Goal: Information Seeking & Learning: Check status

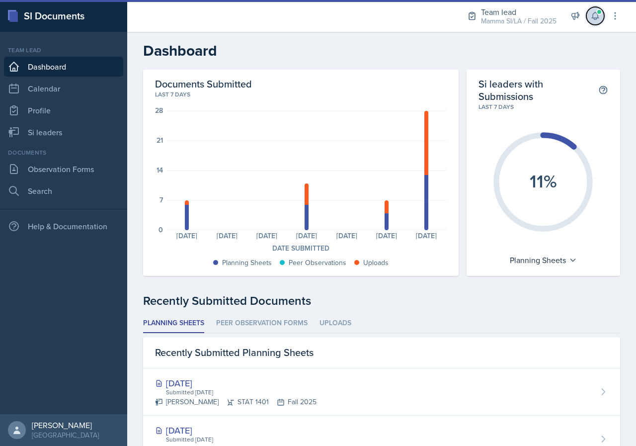
click at [591, 19] on icon at bounding box center [595, 16] width 10 height 10
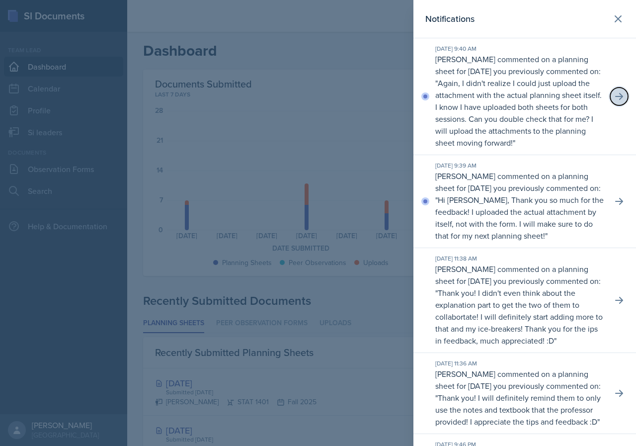
click at [610, 103] on button at bounding box center [619, 96] width 18 height 18
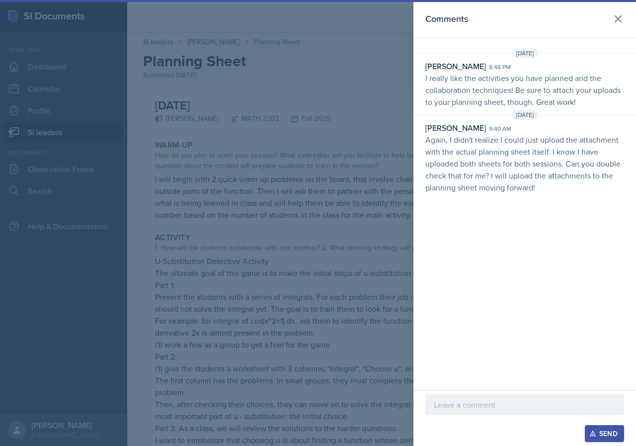
click at [377, 132] on div at bounding box center [318, 223] width 636 height 446
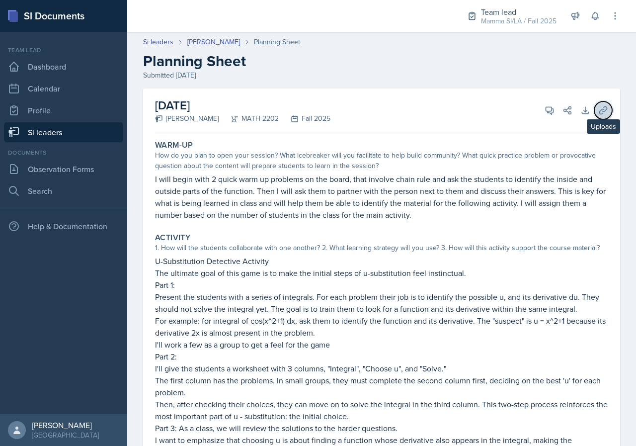
click at [598, 113] on icon at bounding box center [603, 110] width 10 height 10
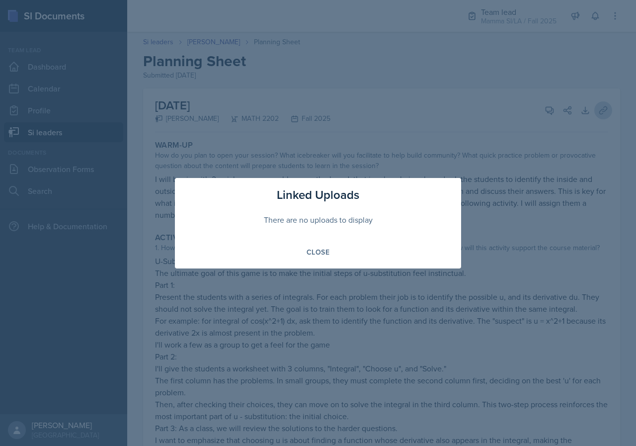
click at [596, 113] on div at bounding box center [318, 223] width 636 height 446
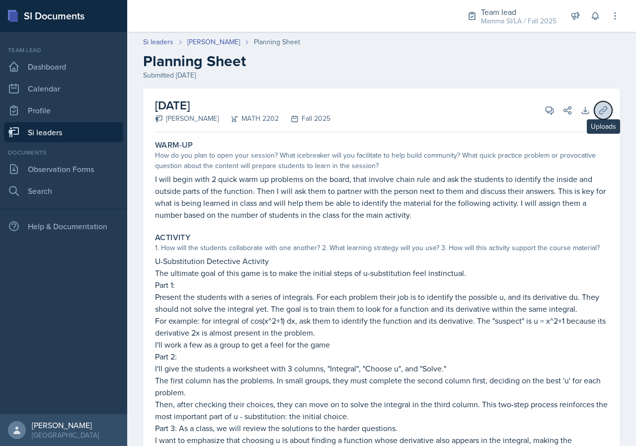
click at [598, 113] on icon at bounding box center [603, 110] width 10 height 10
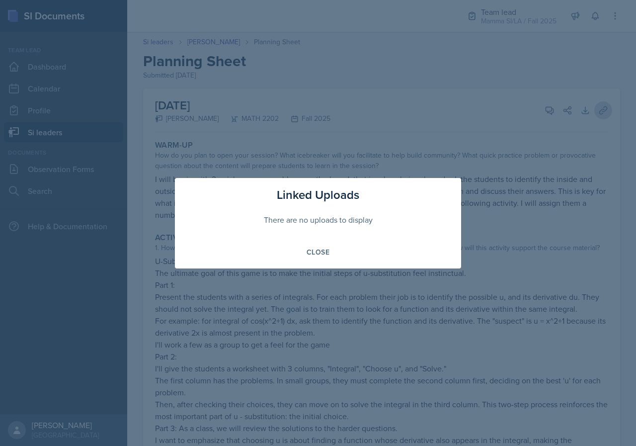
click at [596, 113] on div at bounding box center [318, 223] width 636 height 446
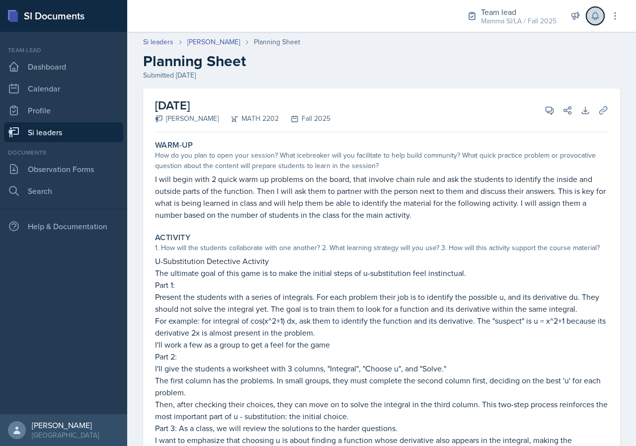
click at [597, 16] on icon at bounding box center [595, 16] width 10 height 10
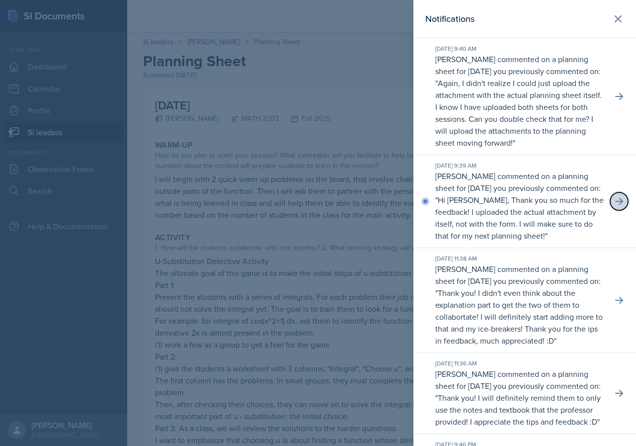
click at [614, 206] on icon at bounding box center [619, 201] width 10 height 10
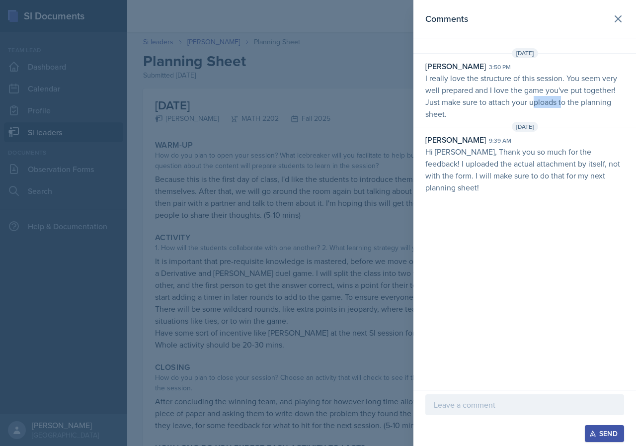
drag, startPoint x: 544, startPoint y: 97, endPoint x: 564, endPoint y: 97, distance: 19.9
click at [564, 97] on p "I really love the structure of this session. You seem very well prepared and I …" at bounding box center [524, 96] width 199 height 48
click at [565, 97] on p "I really love the structure of this session. You seem very well prepared and I …" at bounding box center [524, 96] width 199 height 48
drag, startPoint x: 530, startPoint y: 97, endPoint x: 564, endPoint y: 100, distance: 34.9
click at [551, 99] on p "I really love the structure of this session. You seem very well prepared and I …" at bounding box center [524, 96] width 199 height 48
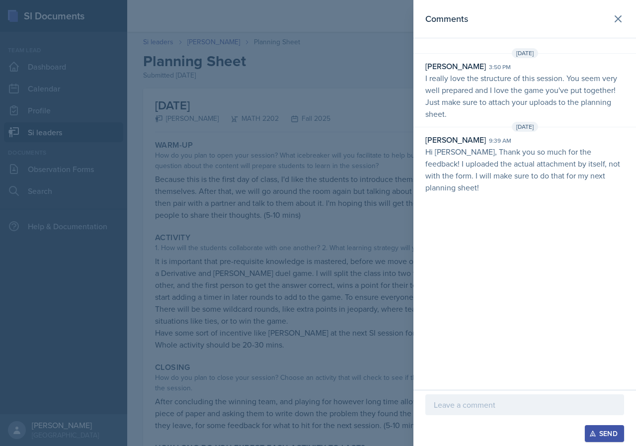
click at [567, 100] on p "I really love the structure of this session. You seem very well prepared and I …" at bounding box center [524, 96] width 199 height 48
drag, startPoint x: 538, startPoint y: 99, endPoint x: 573, endPoint y: 102, distance: 35.4
click at [570, 101] on p "I really love the structure of this session. You seem very well prepared and I …" at bounding box center [524, 96] width 199 height 48
click at [578, 102] on p "I really love the structure of this session. You seem very well prepared and I …" at bounding box center [524, 96] width 199 height 48
drag, startPoint x: 530, startPoint y: 99, endPoint x: 571, endPoint y: 102, distance: 41.3
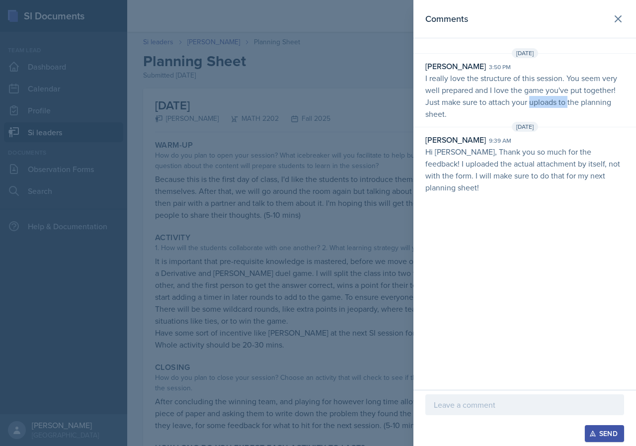
click at [569, 102] on p "I really love the structure of this session. You seem very well prepared and I …" at bounding box center [524, 96] width 199 height 48
click at [571, 102] on p "I really love the structure of this session. You seem very well prepared and I …" at bounding box center [524, 96] width 199 height 48
drag, startPoint x: 502, startPoint y: 98, endPoint x: 557, endPoint y: 102, distance: 55.3
click at [543, 101] on p "I really love the structure of this session. You seem very well prepared and I …" at bounding box center [524, 96] width 199 height 48
click at [557, 102] on p "I really love the structure of this session. You seem very well prepared and I …" at bounding box center [524, 96] width 199 height 48
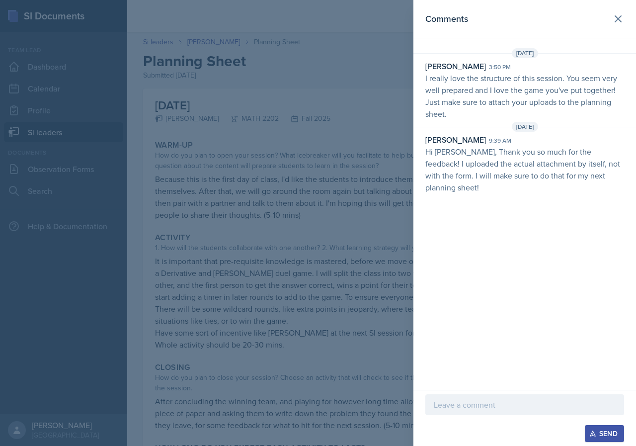
click at [578, 152] on p "Hi [PERSON_NAME], Thank you so much for the feedback! I uploaded the actual att…" at bounding box center [524, 170] width 199 height 48
drag, startPoint x: 503, startPoint y: 157, endPoint x: 536, endPoint y: 158, distance: 33.3
click at [536, 158] on p "Hi [PERSON_NAME], Thank you so much for the feedback! I uploaded the actual att…" at bounding box center [524, 170] width 199 height 48
drag, startPoint x: 499, startPoint y: 159, endPoint x: 545, endPoint y: 162, distance: 45.4
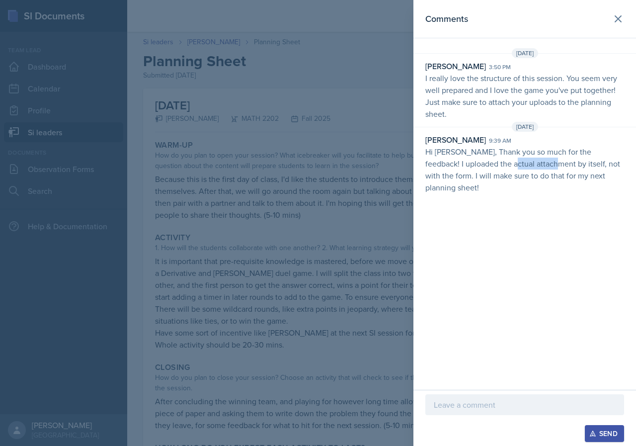
click at [545, 162] on p "Hi [PERSON_NAME], Thank you so much for the feedback! I uploaded the actual att…" at bounding box center [524, 170] width 199 height 48
click at [494, 159] on p "Hi [PERSON_NAME], Thank you so much for the feedback! I uploaded the actual att…" at bounding box center [524, 170] width 199 height 48
drag, startPoint x: 481, startPoint y: 159, endPoint x: 549, endPoint y: 161, distance: 67.1
click at [549, 161] on p "Hi [PERSON_NAME], Thank you so much for the feedback! I uploaded the actual att…" at bounding box center [524, 170] width 199 height 48
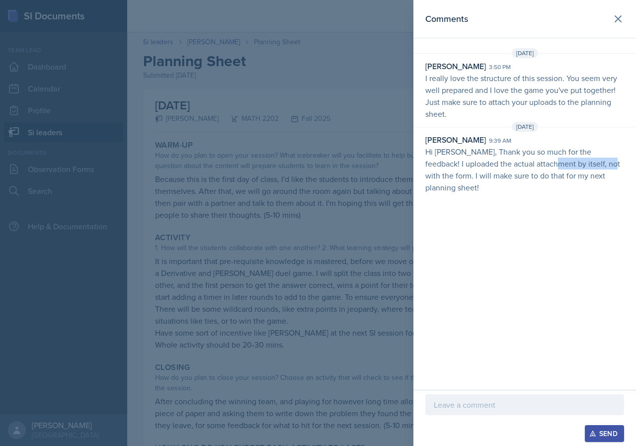
drag, startPoint x: 584, startPoint y: 163, endPoint x: 604, endPoint y: 164, distance: 19.9
click at [603, 164] on p "Hi [PERSON_NAME], Thank you so much for the feedback! I uploaded the actual att…" at bounding box center [524, 170] width 199 height 48
click at [604, 164] on p "Hi [PERSON_NAME], Thank you so much for the feedback! I uploaded the actual att…" at bounding box center [524, 170] width 199 height 48
drag, startPoint x: 567, startPoint y: 165, endPoint x: 592, endPoint y: 164, distance: 24.8
click at [591, 164] on p "Hi [PERSON_NAME], Thank you so much for the feedback! I uploaded the actual att…" at bounding box center [524, 170] width 199 height 48
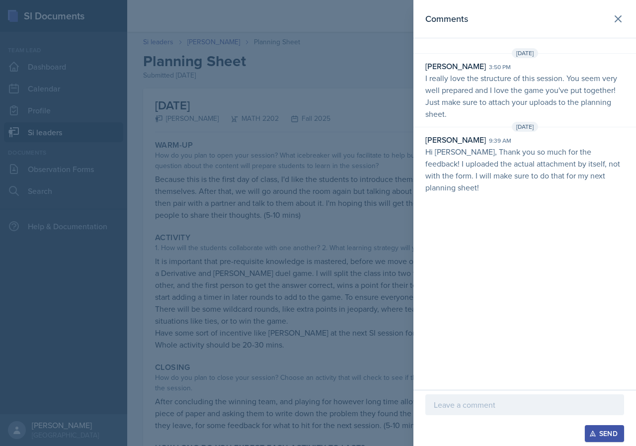
click at [595, 164] on p "Hi [PERSON_NAME], Thank you so much for the feedback! I uploaded the actual att…" at bounding box center [524, 170] width 199 height 48
click at [612, 19] on icon at bounding box center [618, 19] width 12 height 12
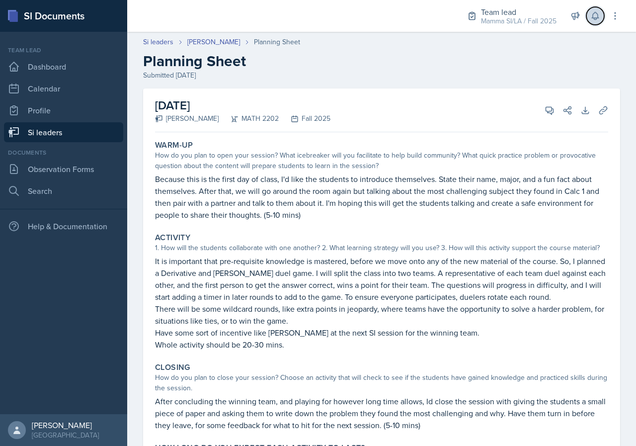
click at [598, 13] on icon at bounding box center [595, 16] width 10 height 10
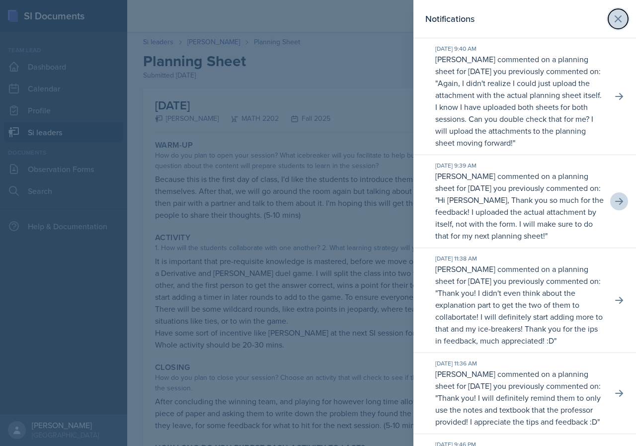
click at [617, 17] on button at bounding box center [618, 19] width 20 height 20
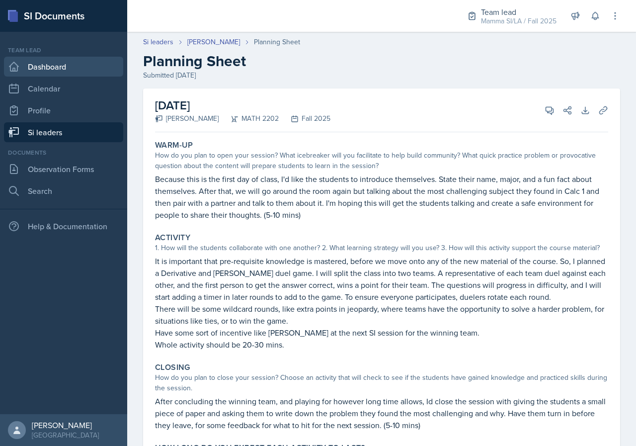
click at [73, 60] on link "Dashboard" at bounding box center [63, 67] width 119 height 20
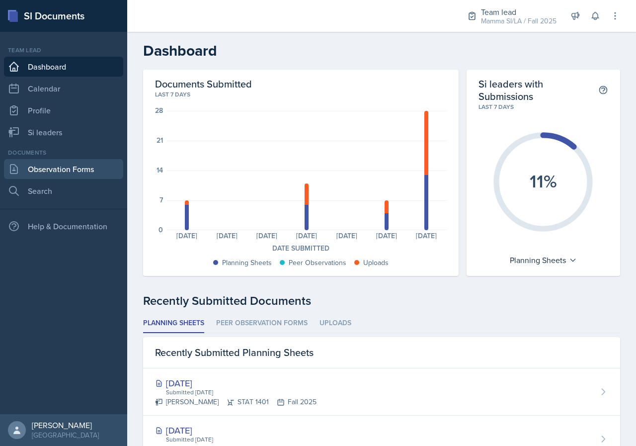
click at [102, 177] on link "Observation Forms" at bounding box center [63, 169] width 119 height 20
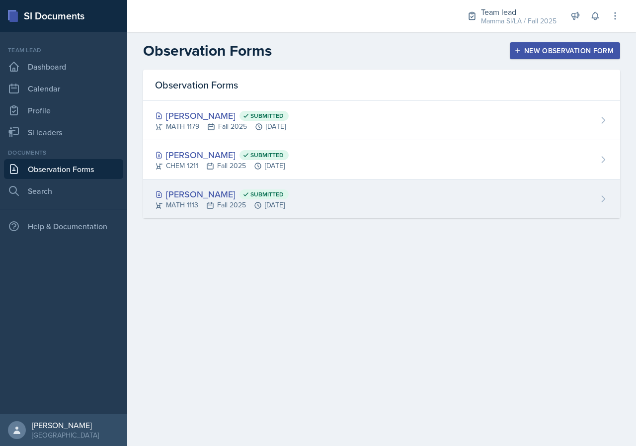
click at [287, 187] on div "[PERSON_NAME] Submitted MATH 1113 Fall 2025 [DATE]" at bounding box center [381, 198] width 477 height 39
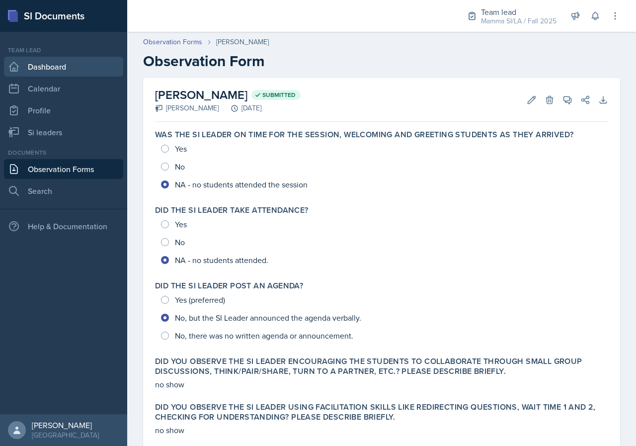
click at [80, 72] on link "Dashboard" at bounding box center [63, 67] width 119 height 20
